Goal: Information Seeking & Learning: Learn about a topic

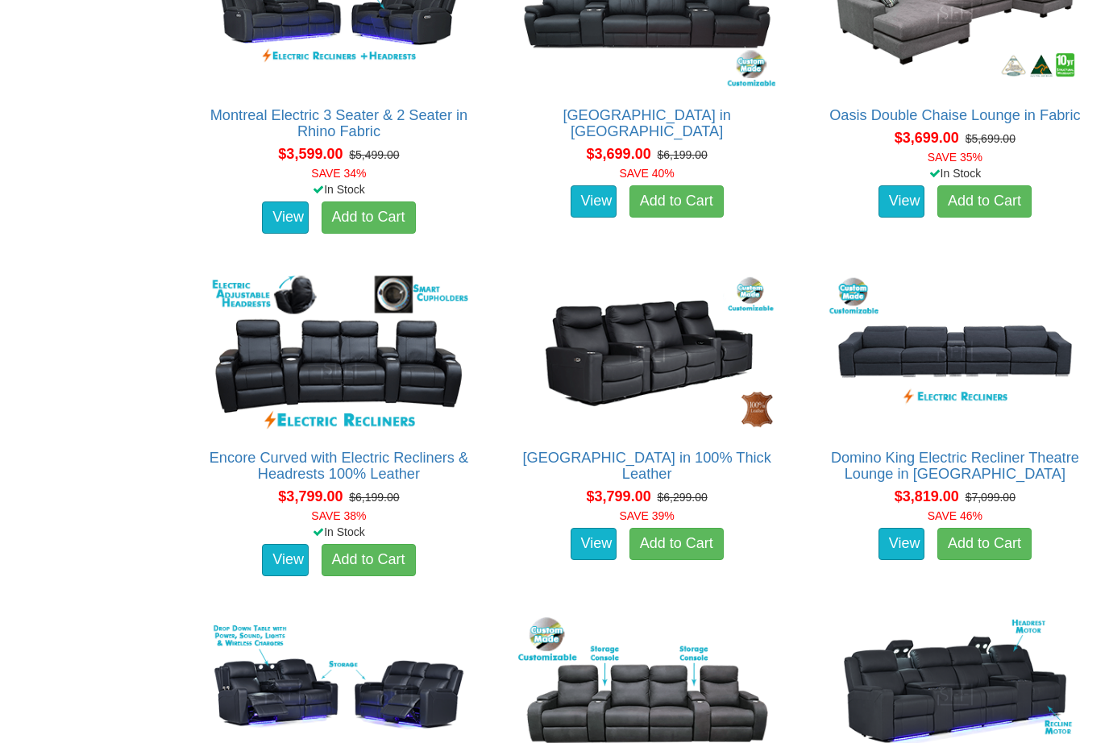
scroll to position [3229, 0]
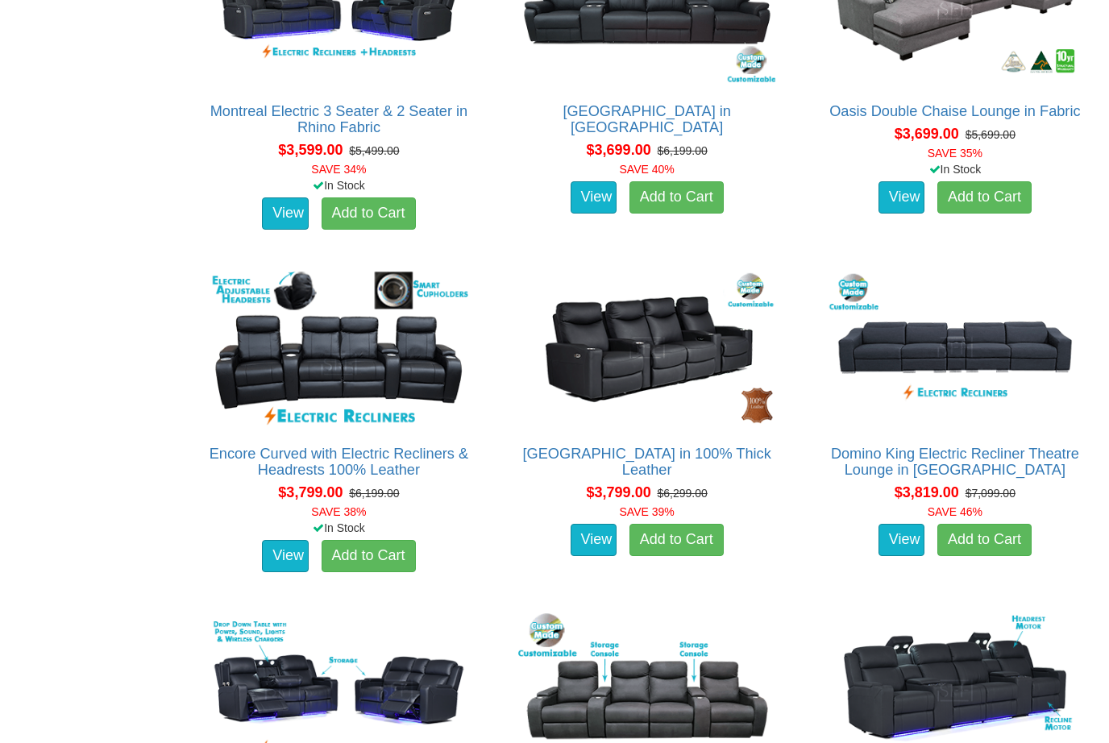
click at [577, 355] on img at bounding box center [647, 348] width 266 height 163
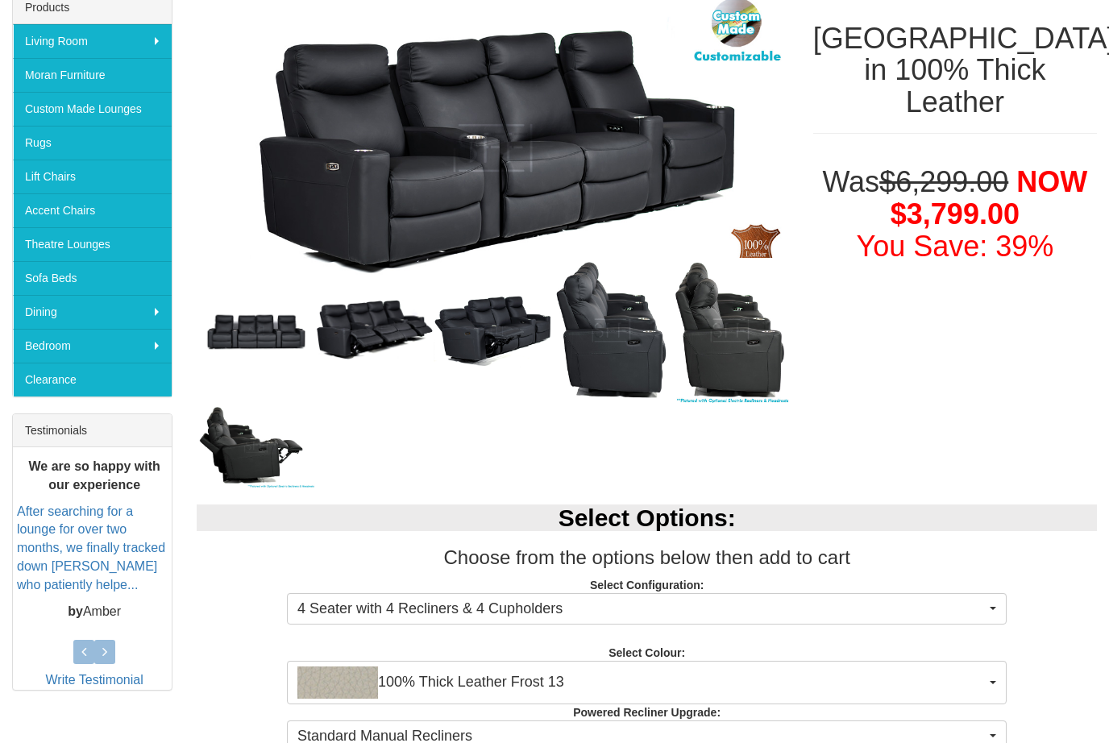
scroll to position [271, 0]
click at [204, 455] on img at bounding box center [256, 445] width 119 height 85
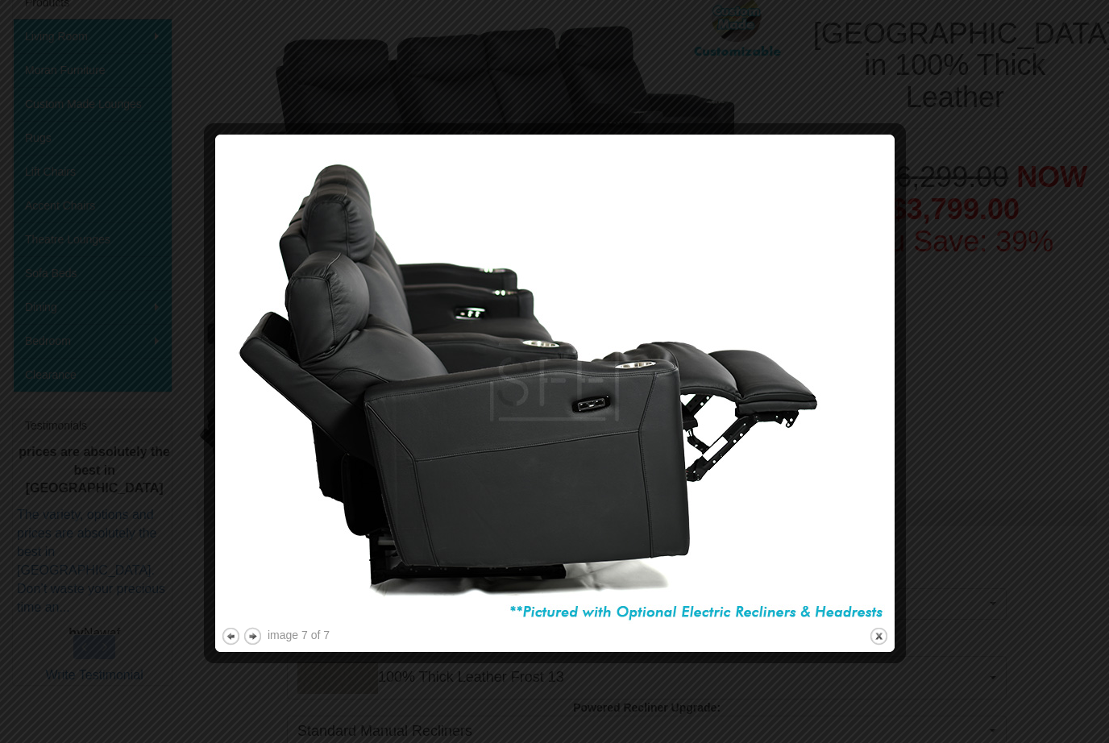
scroll to position [265, 0]
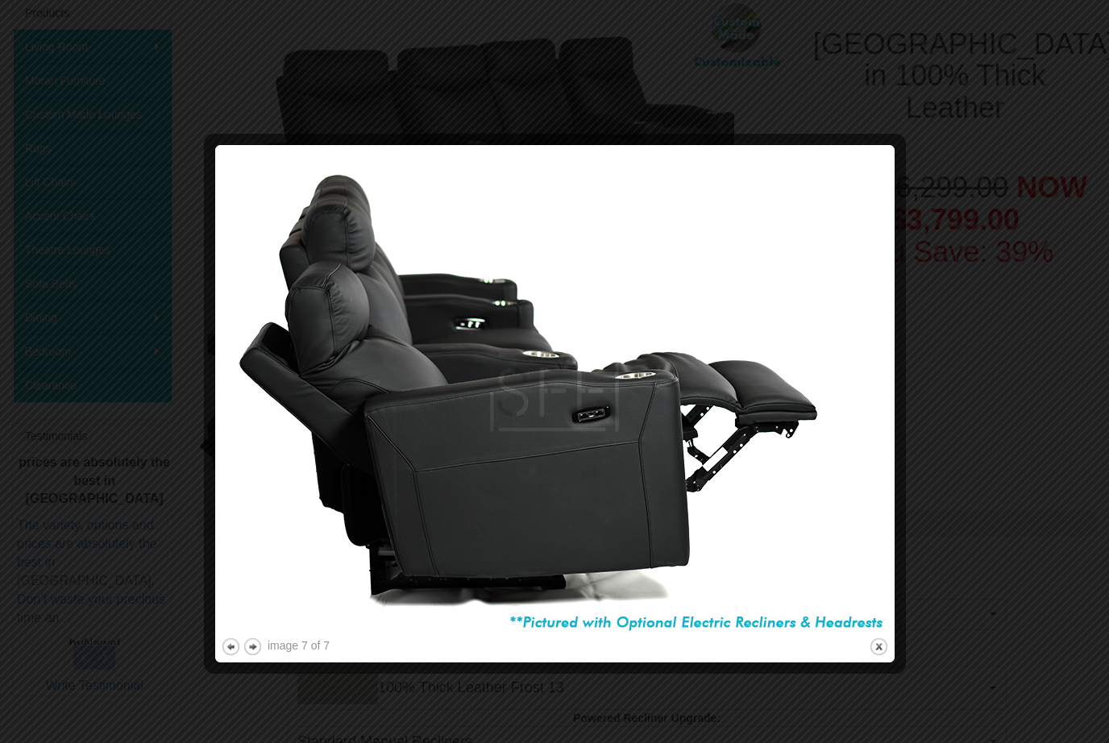
click at [94, 287] on div at bounding box center [554, 371] width 1109 height 743
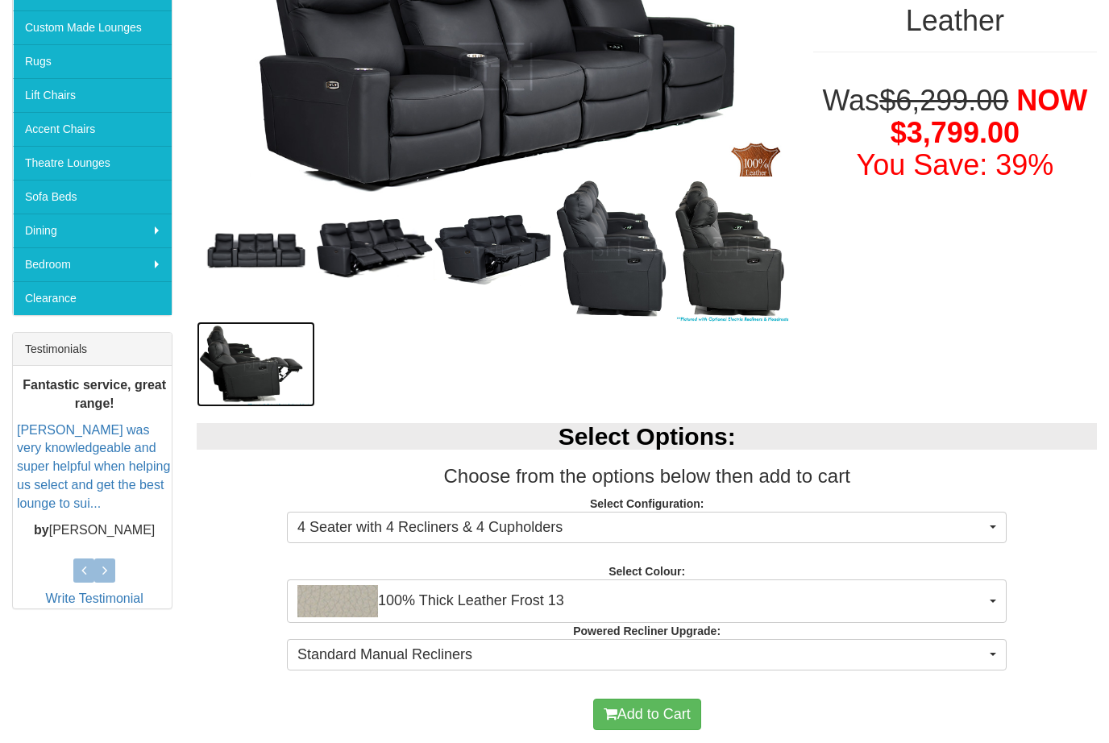
scroll to position [352, 0]
click at [822, 658] on span "Standard Manual Recliners" at bounding box center [641, 655] width 689 height 21
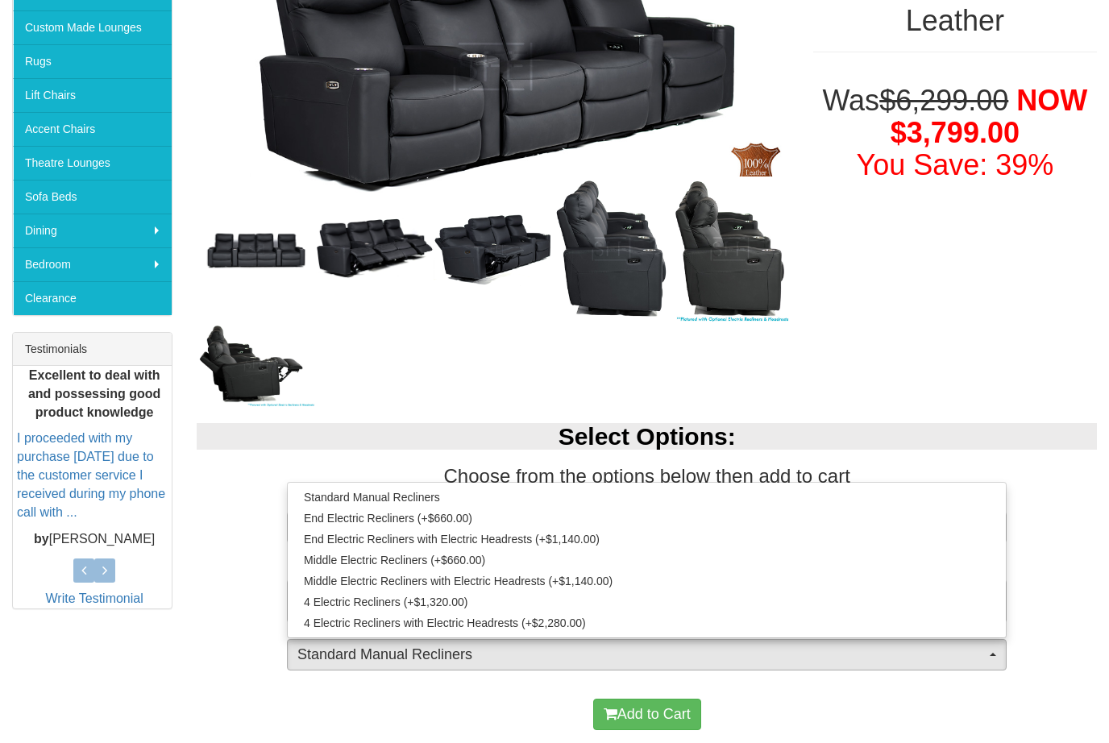
click at [835, 719] on div at bounding box center [554, 371] width 1109 height 743
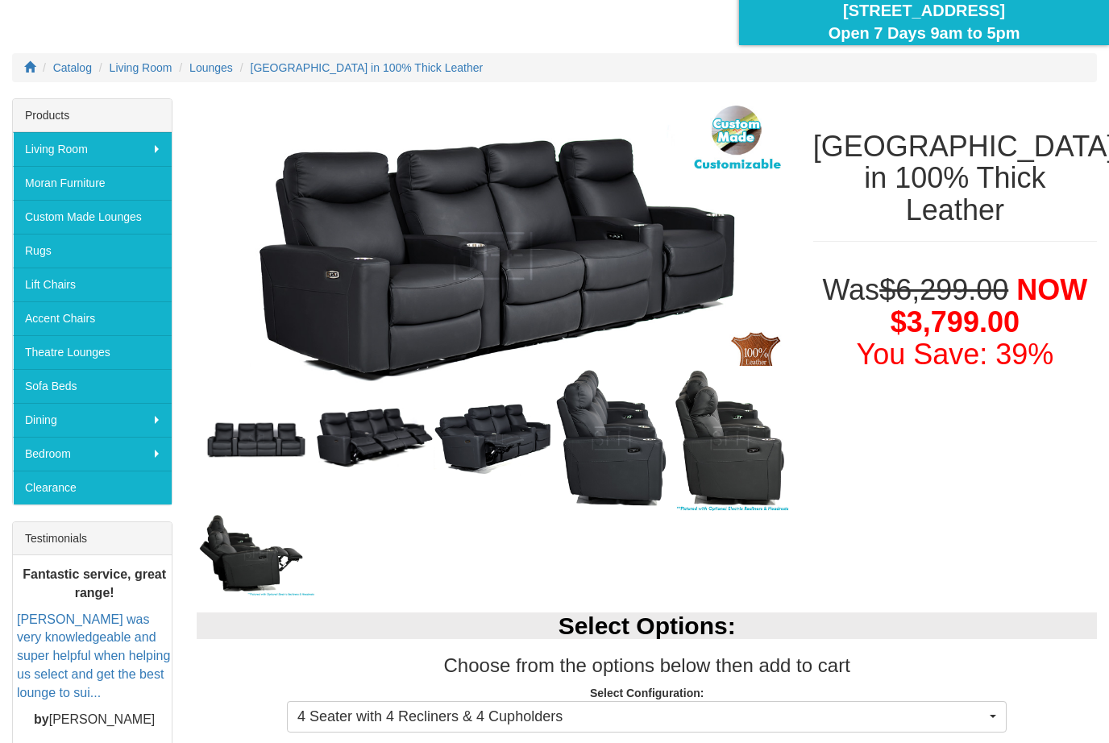
scroll to position [169, 0]
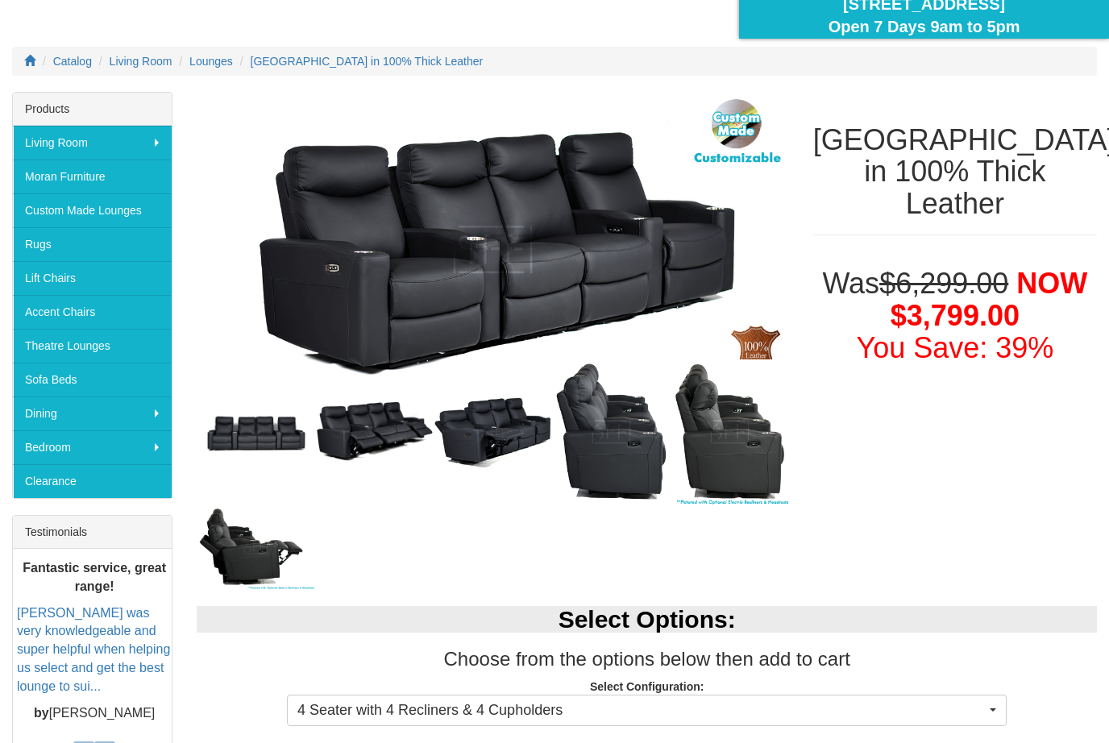
click at [268, 563] on img at bounding box center [256, 547] width 119 height 85
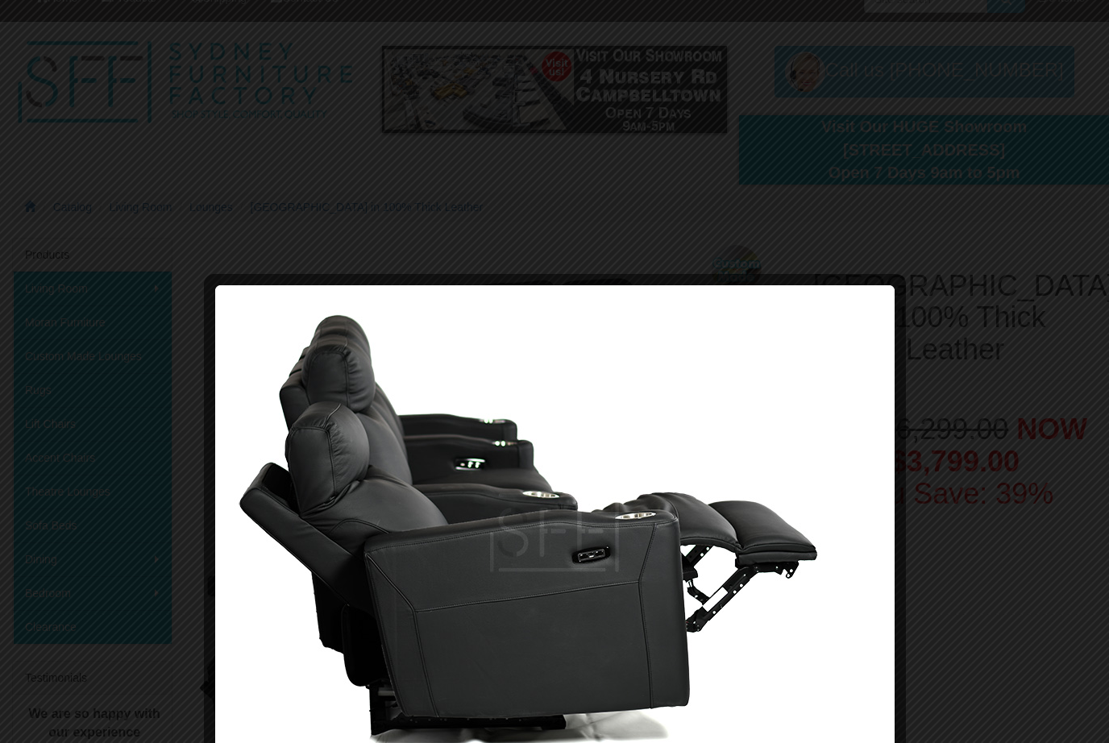
scroll to position [0, 0]
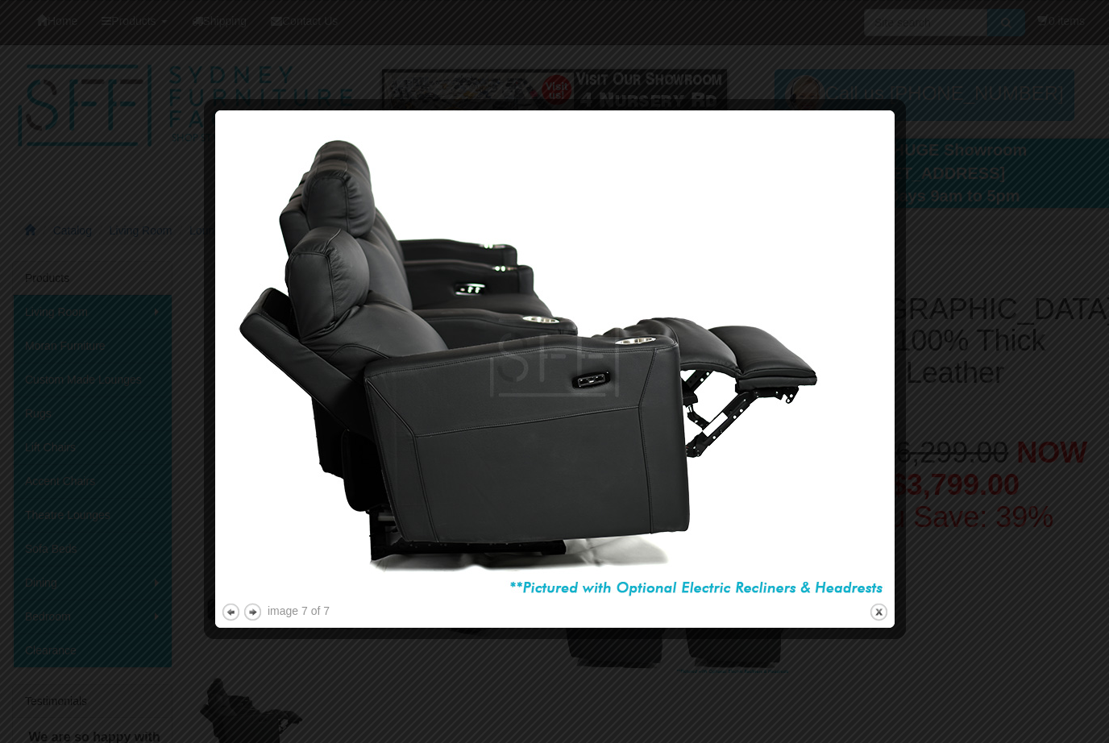
click at [1042, 245] on div at bounding box center [554, 371] width 1109 height 743
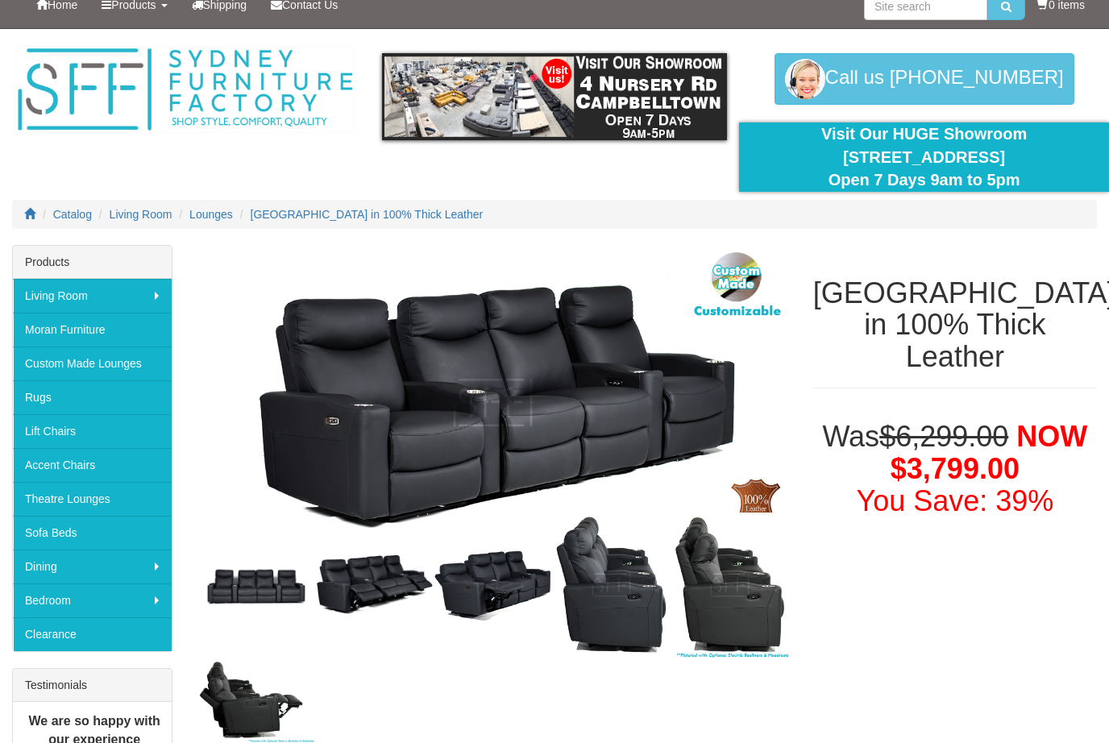
click at [991, 260] on div "[GEOGRAPHIC_DATA] in 100% Thick Leather" at bounding box center [955, 326] width 308 height 160
click at [626, 393] on img at bounding box center [493, 403] width 592 height 316
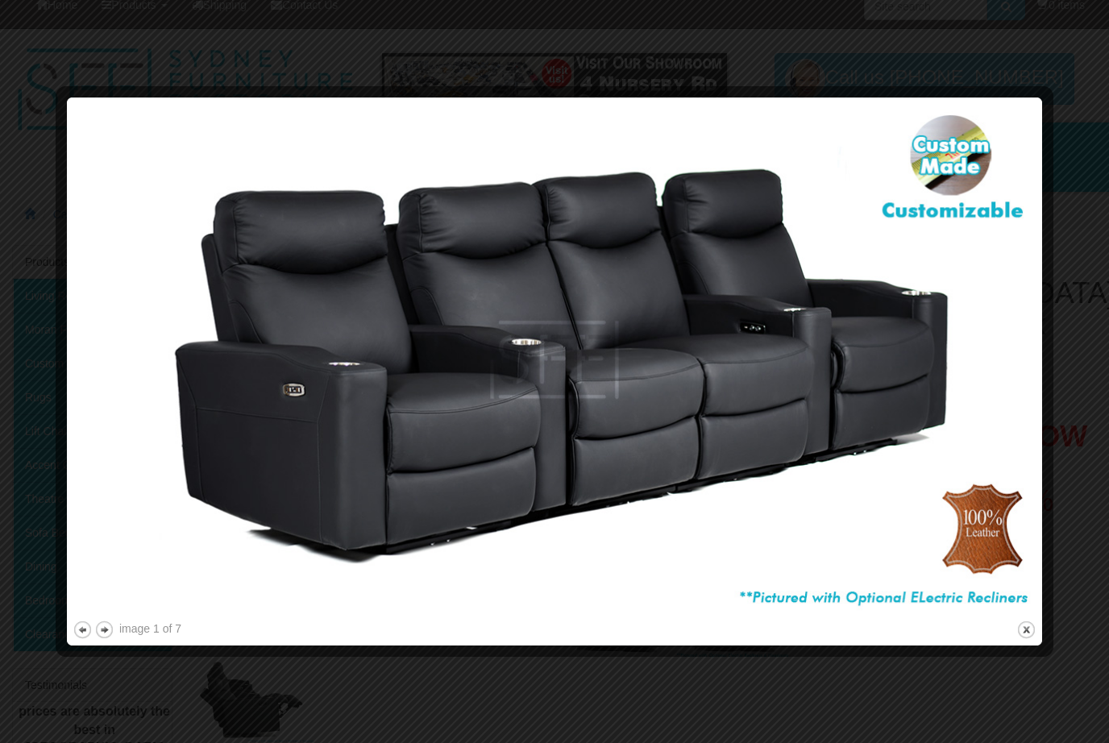
scroll to position [0, 0]
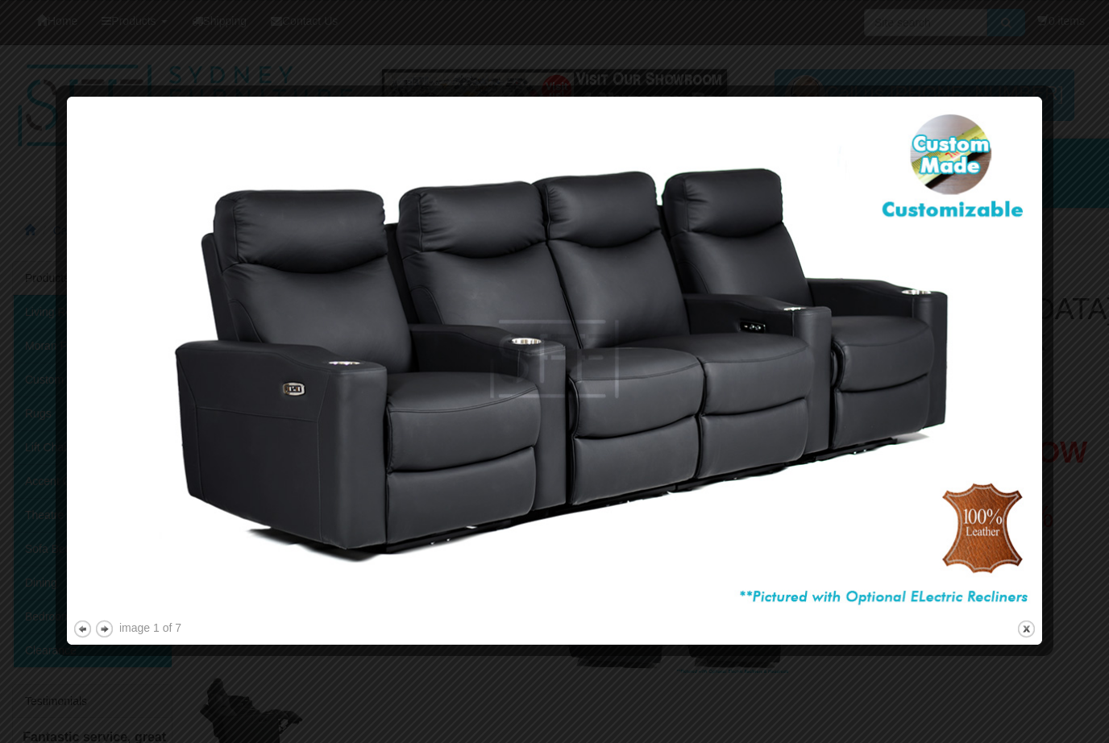
click at [108, 628] on button "next" at bounding box center [104, 629] width 20 height 20
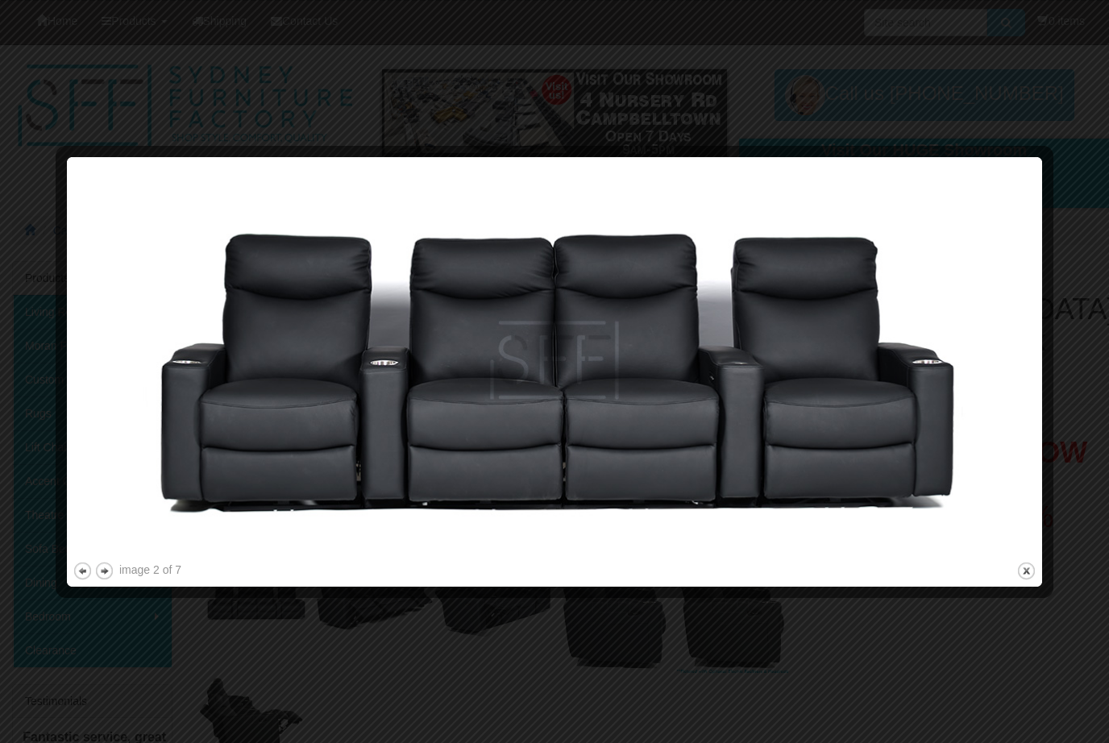
click at [112, 575] on button "next" at bounding box center [104, 571] width 20 height 20
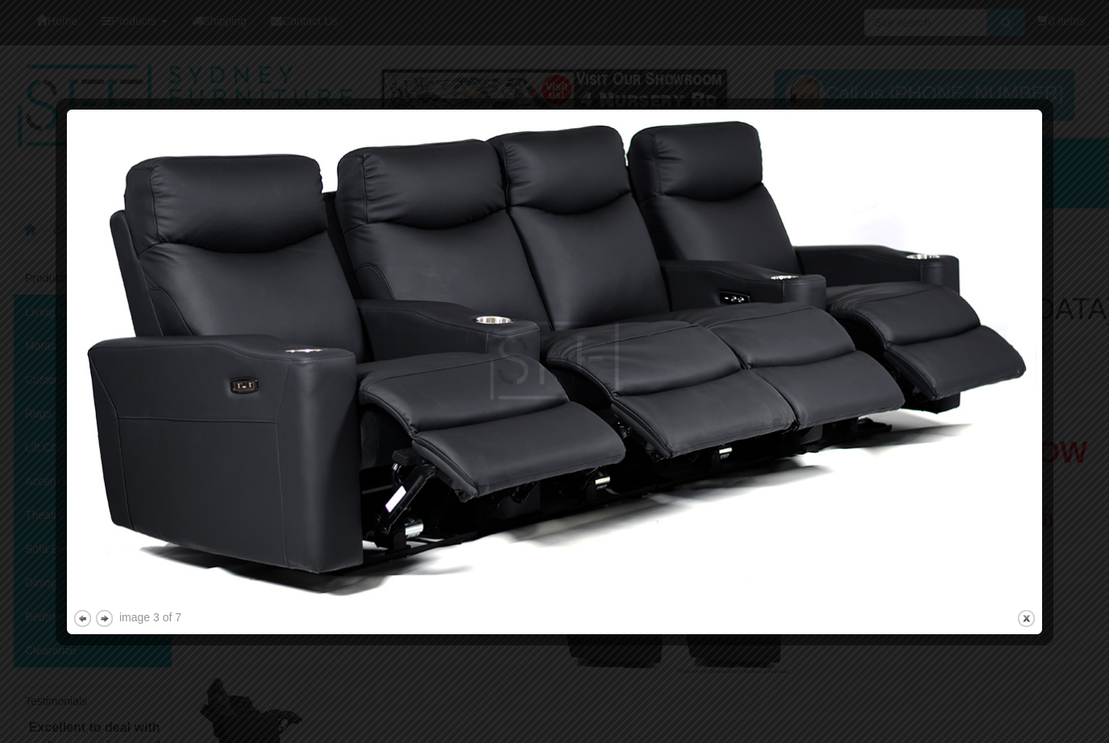
click at [107, 621] on button "next" at bounding box center [104, 619] width 20 height 20
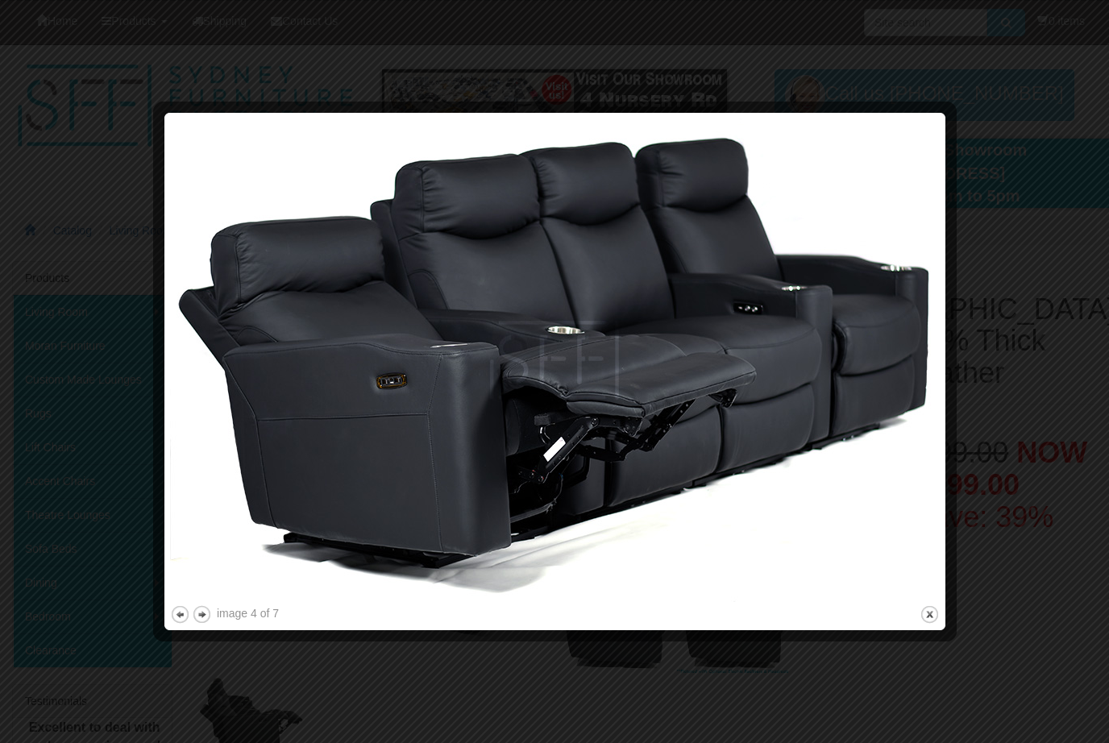
scroll to position [3, 0]
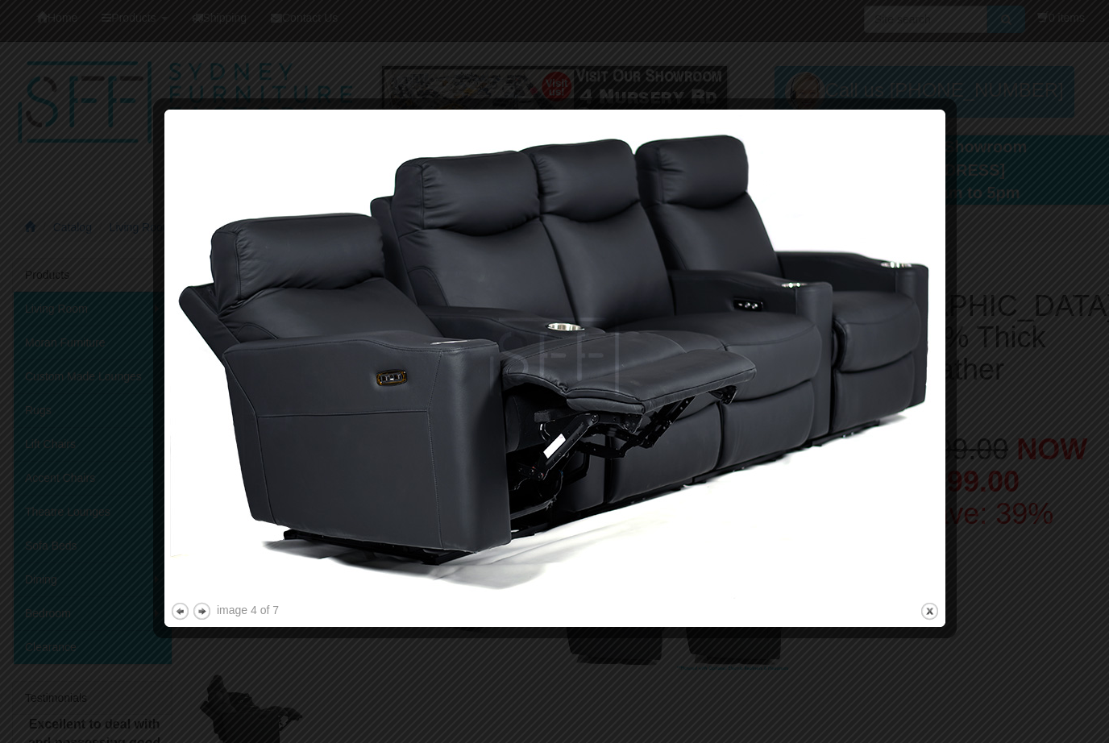
click at [177, 611] on button "previous" at bounding box center [180, 611] width 20 height 20
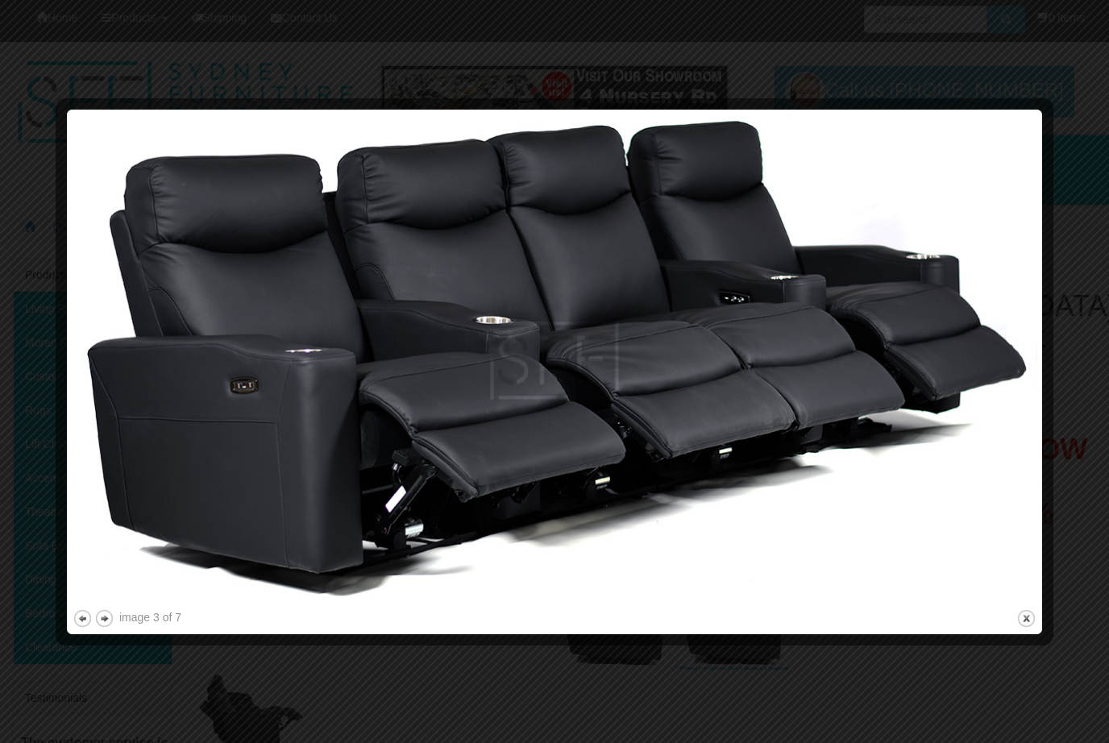
click at [111, 618] on button "next" at bounding box center [104, 619] width 20 height 20
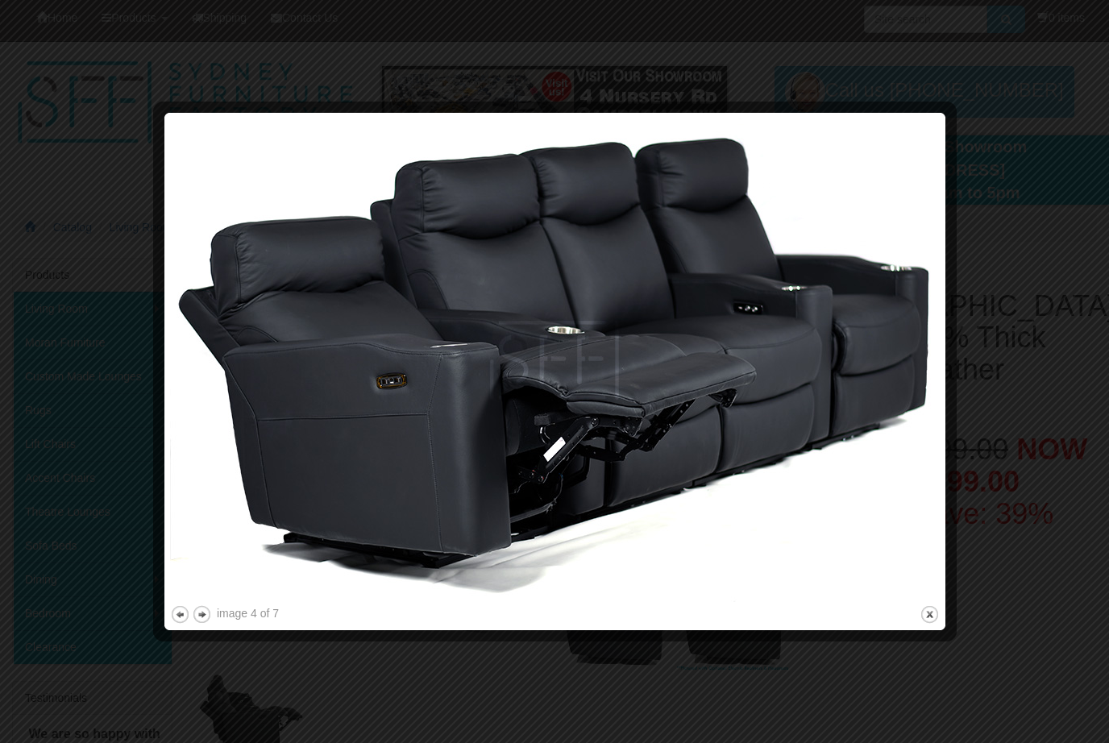
click at [185, 617] on button "previous" at bounding box center [180, 615] width 20 height 20
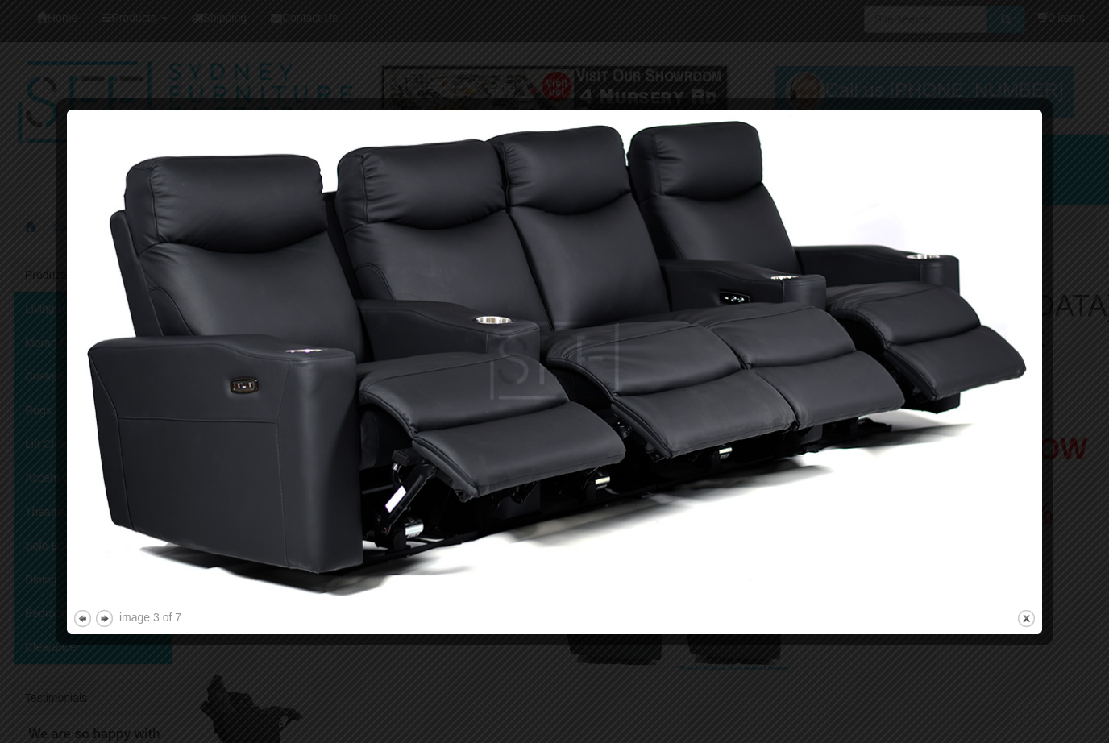
click at [112, 624] on button "next" at bounding box center [104, 619] width 20 height 20
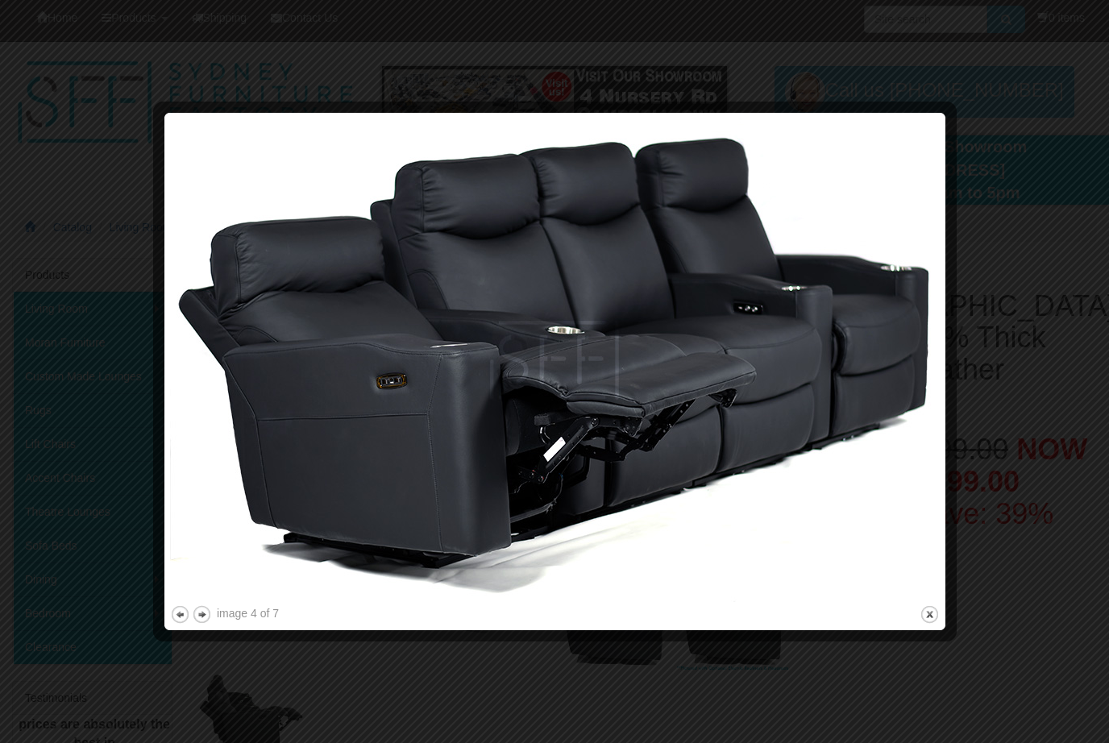
click at [175, 619] on button "previous" at bounding box center [180, 615] width 20 height 20
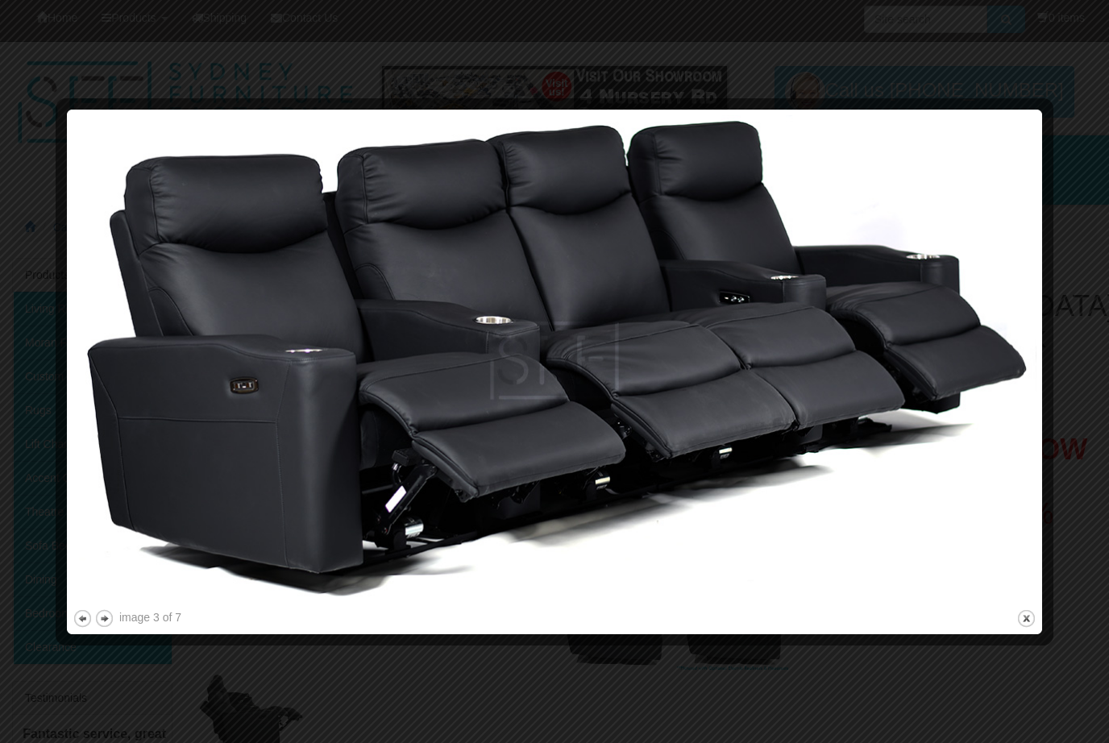
click at [111, 625] on button "next" at bounding box center [104, 619] width 20 height 20
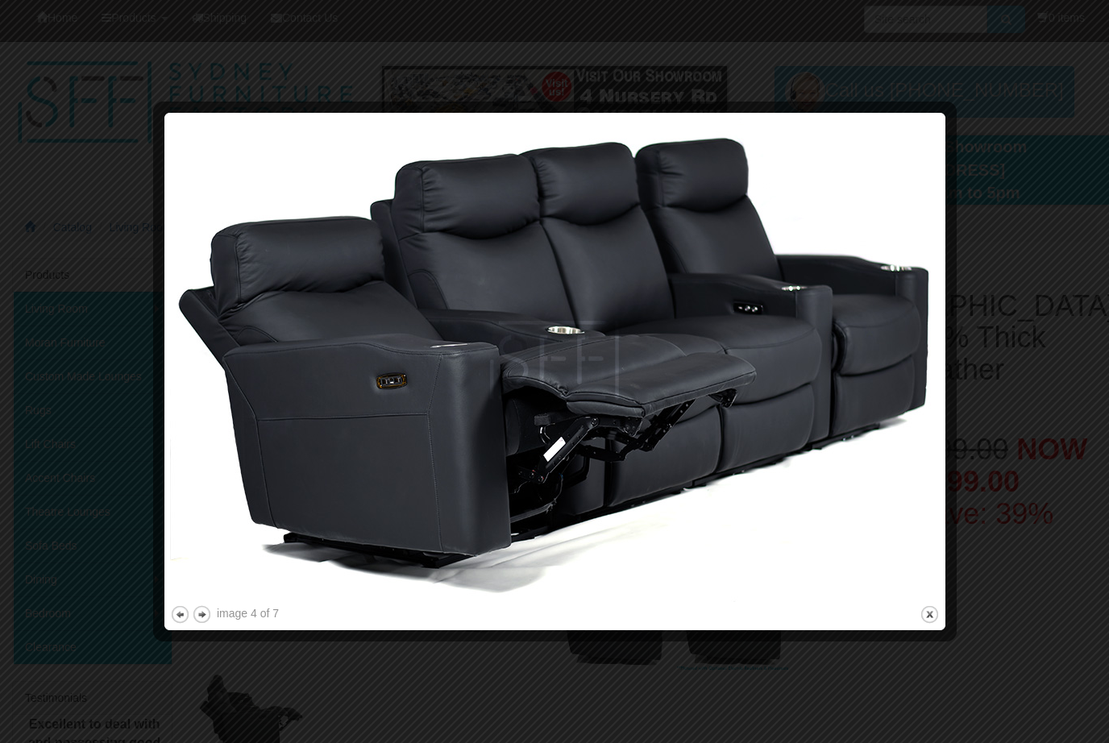
click at [202, 622] on button "next" at bounding box center [202, 615] width 20 height 20
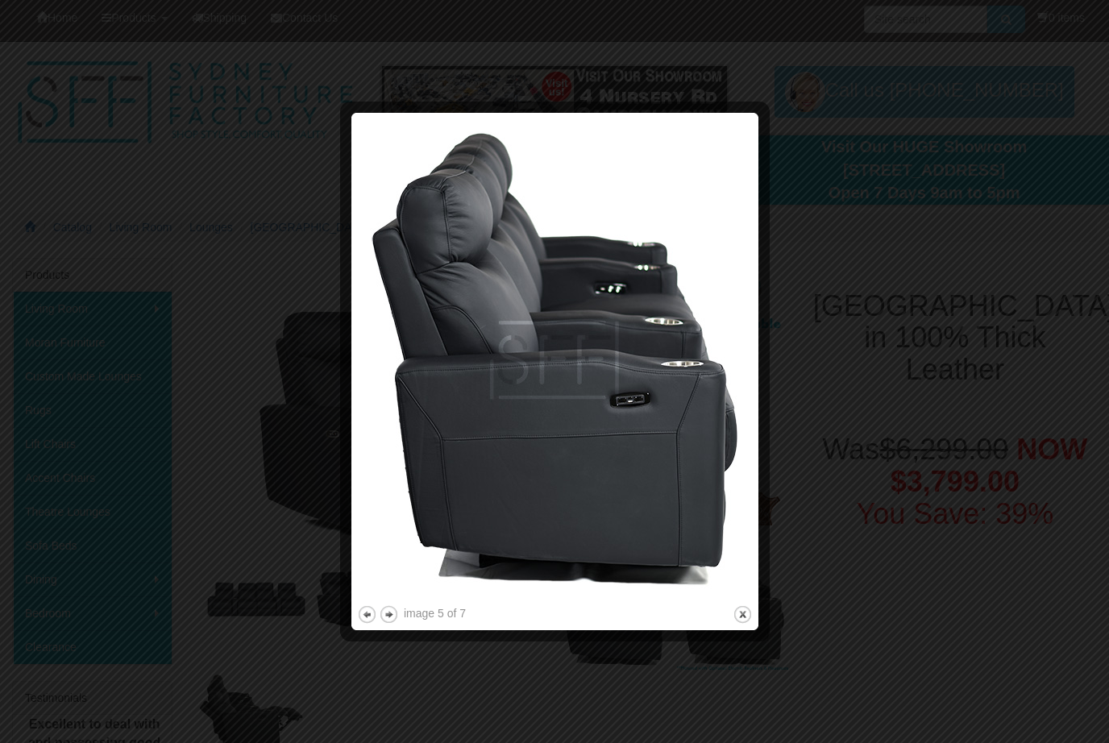
click at [389, 623] on button "next" at bounding box center [389, 615] width 20 height 20
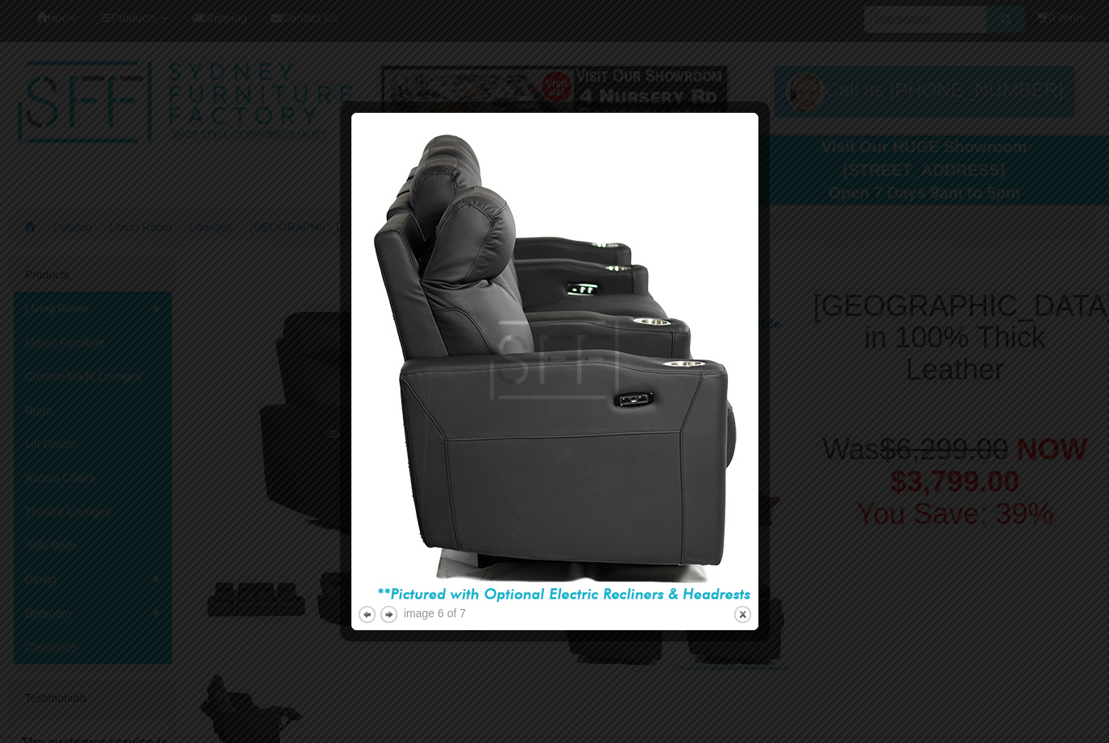
click at [393, 615] on button "next" at bounding box center [389, 615] width 20 height 20
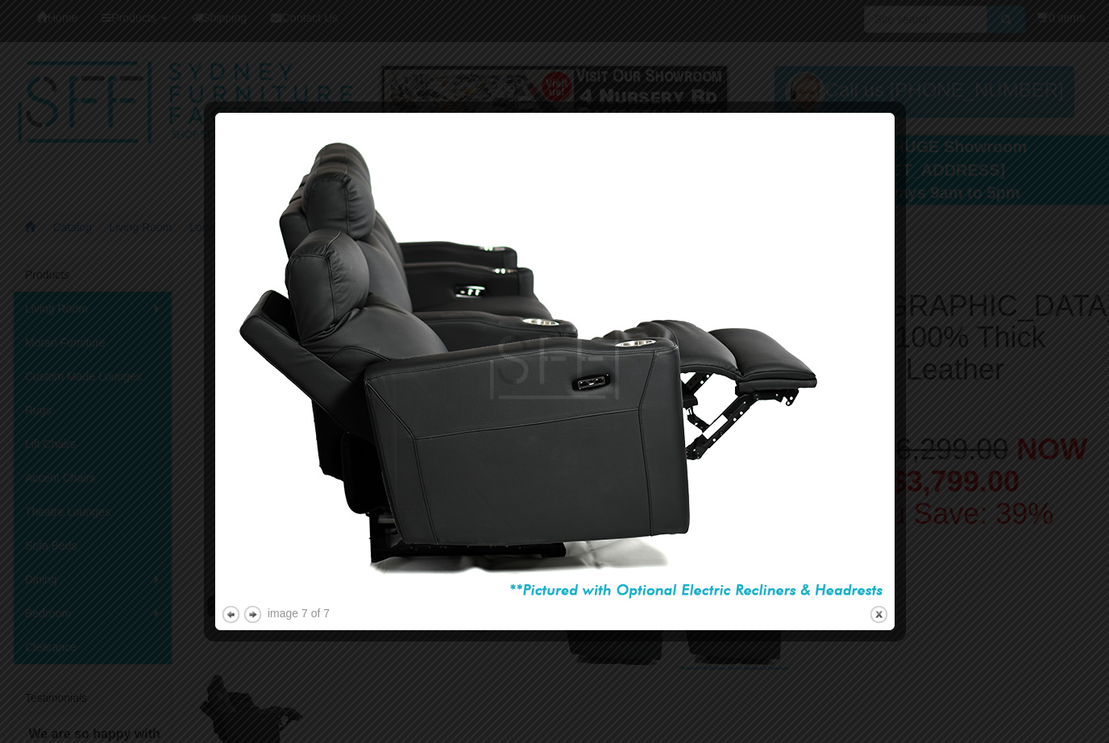
click at [878, 623] on button "close" at bounding box center [879, 615] width 20 height 20
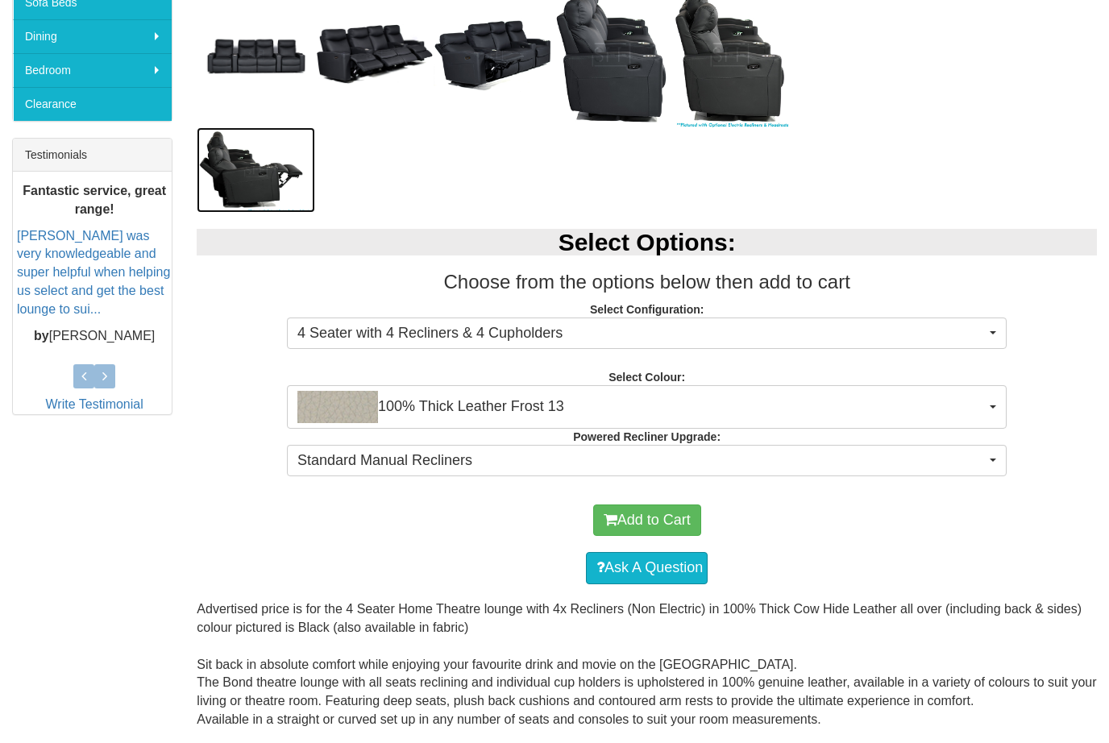
scroll to position [551, 0]
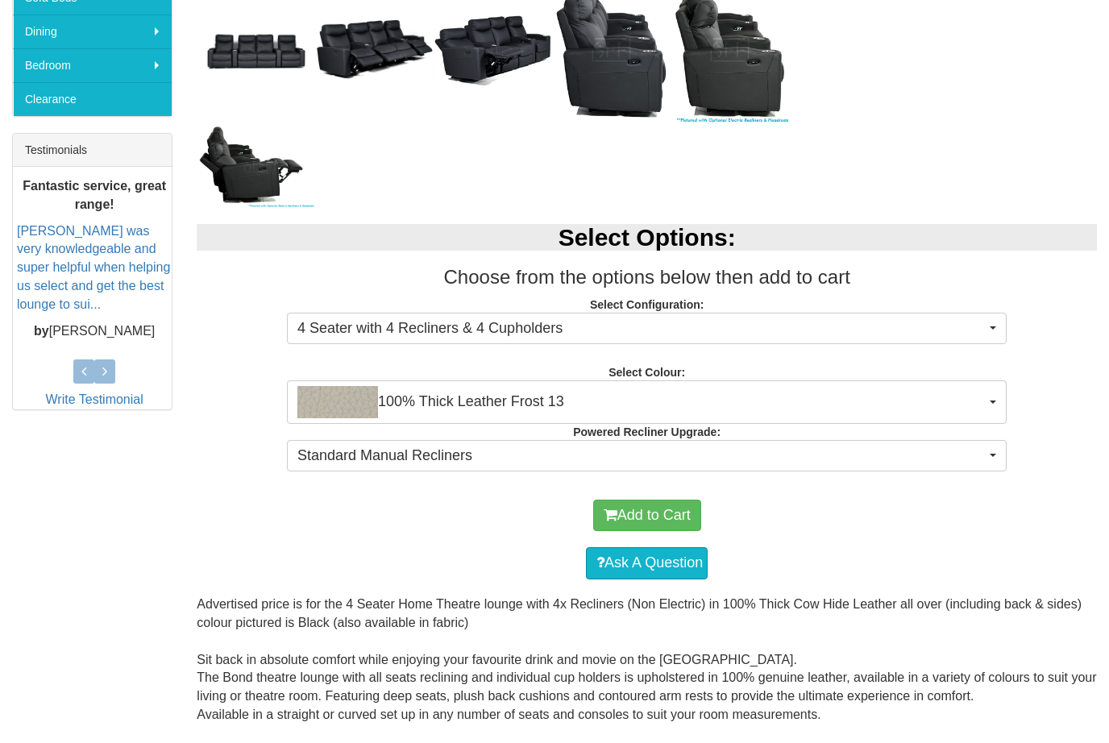
click at [337, 399] on img "button" at bounding box center [337, 402] width 81 height 32
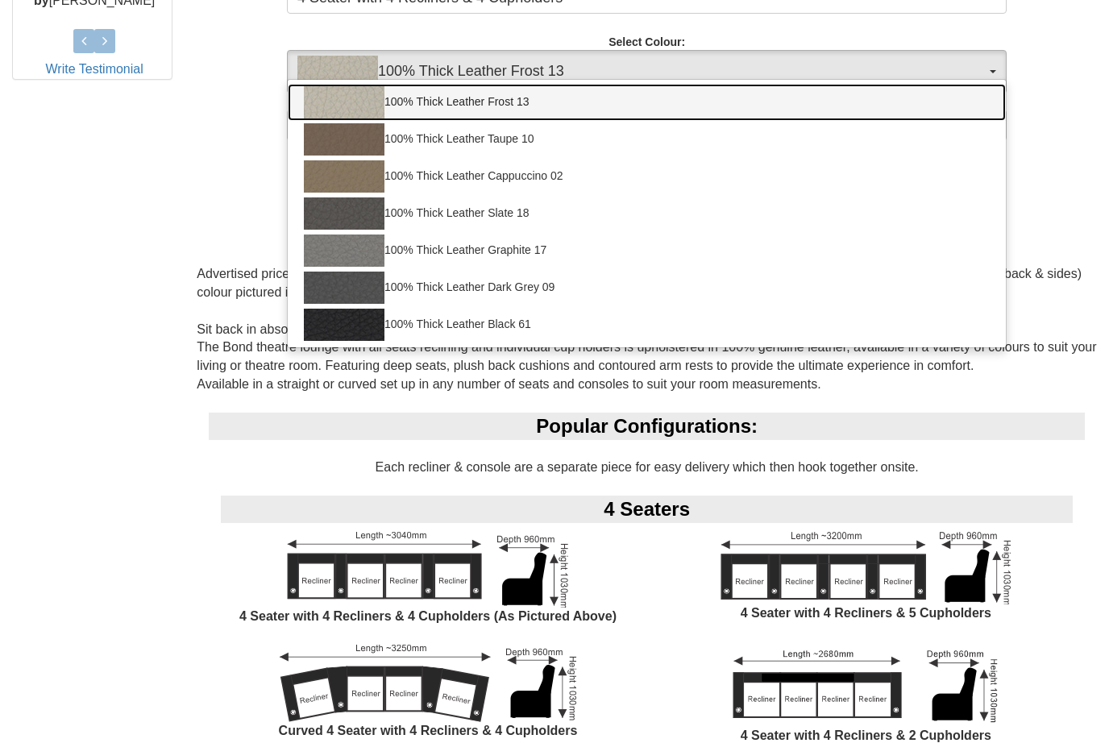
scroll to position [935, 0]
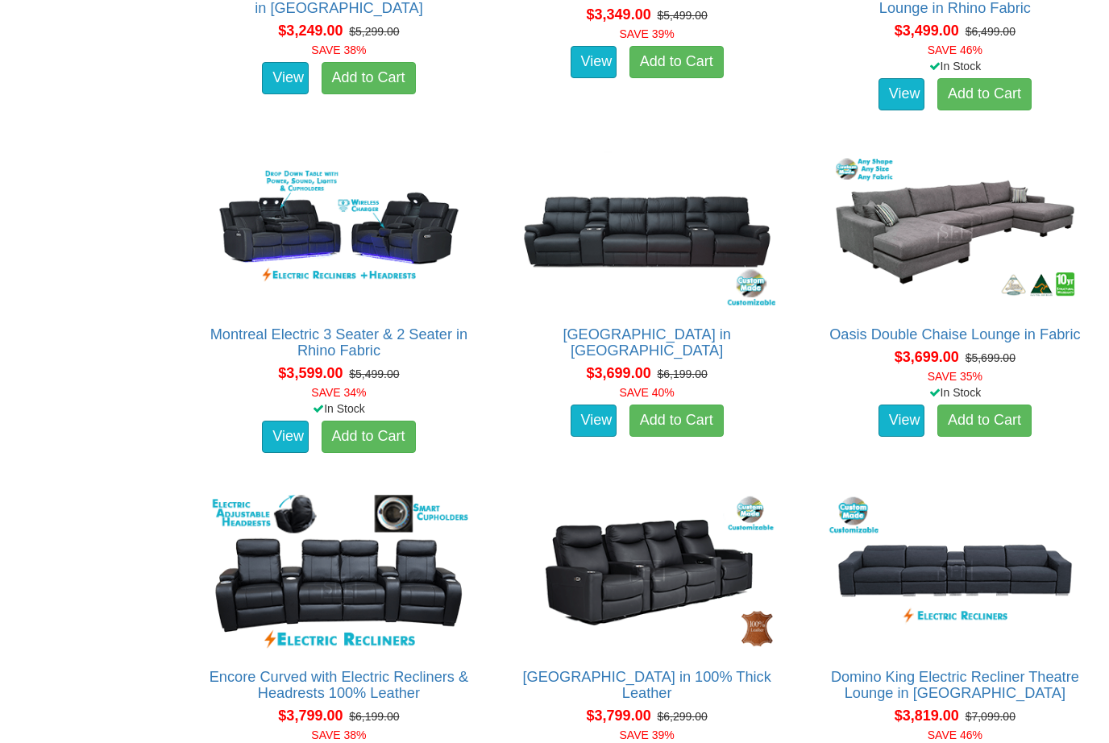
scroll to position [2995, 0]
